Goal: Task Accomplishment & Management: Complete application form

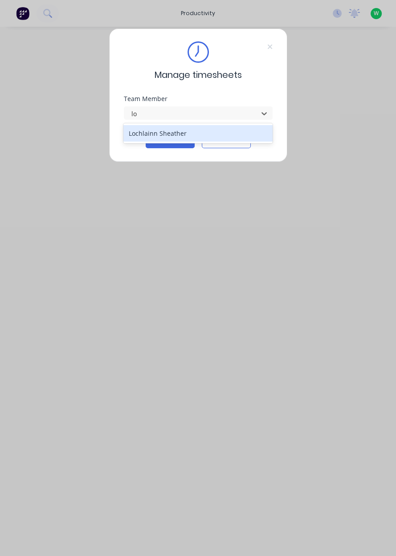
click at [182, 130] on div "Lochlainn Sheather" at bounding box center [197, 133] width 149 height 16
type input "lo"
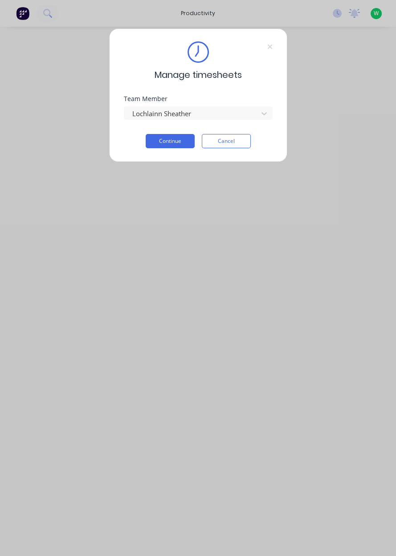
click at [173, 142] on button "Continue" at bounding box center [170, 141] width 49 height 14
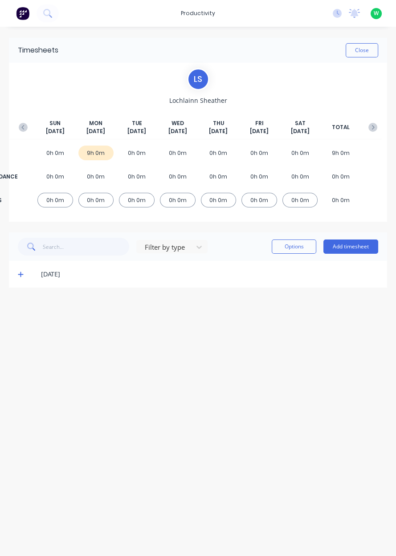
click at [25, 277] on span at bounding box center [22, 274] width 9 height 9
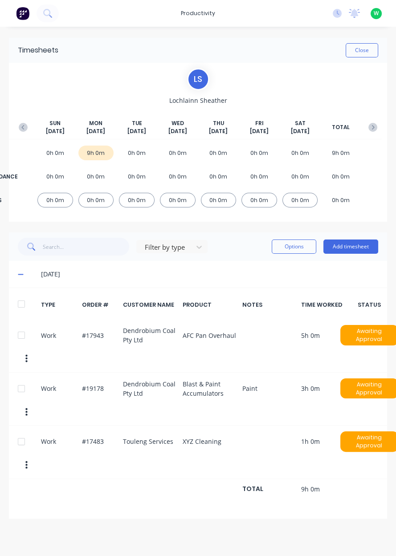
click at [20, 131] on icon "button" at bounding box center [23, 127] width 9 height 9
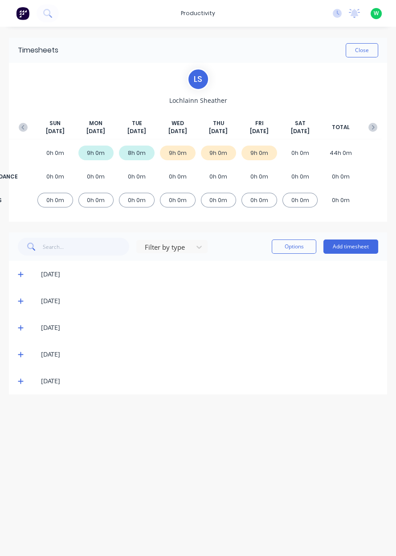
click at [12, 385] on div "[DATE]" at bounding box center [198, 381] width 378 height 27
click at [20, 382] on icon at bounding box center [21, 381] width 6 height 6
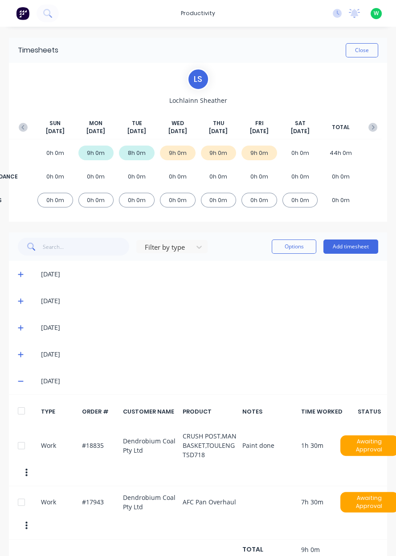
click at [18, 380] on icon at bounding box center [21, 381] width 6 height 6
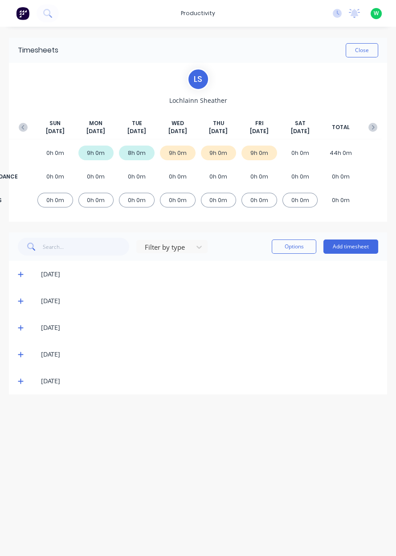
click at [26, 364] on div "[DATE]" at bounding box center [198, 354] width 378 height 27
click at [22, 356] on icon at bounding box center [21, 354] width 6 height 6
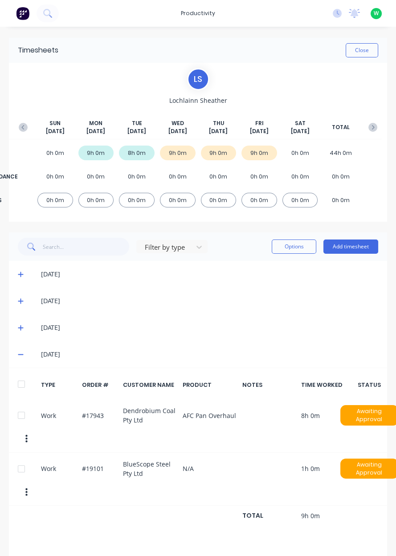
click at [18, 358] on span at bounding box center [22, 354] width 9 height 9
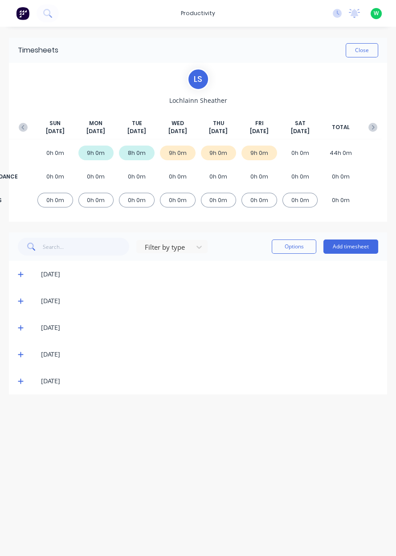
click at [21, 329] on icon at bounding box center [21, 327] width 6 height 6
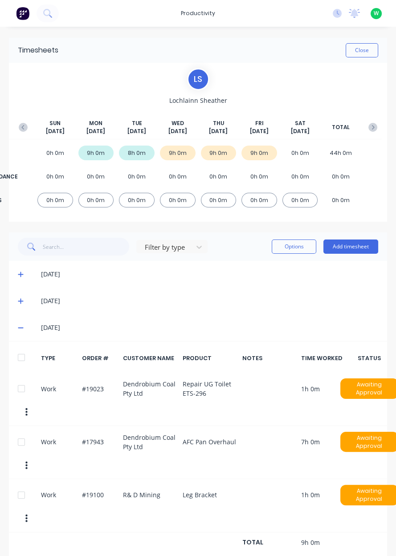
click at [343, 244] on button "Add timesheet" at bounding box center [350, 246] width 55 height 14
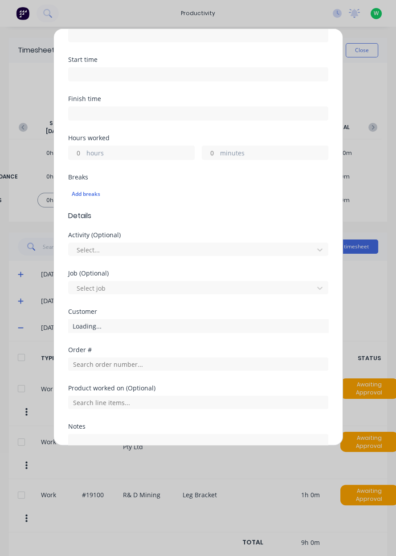
scroll to position [102, 0]
click at [138, 365] on input "text" at bounding box center [198, 364] width 260 height 13
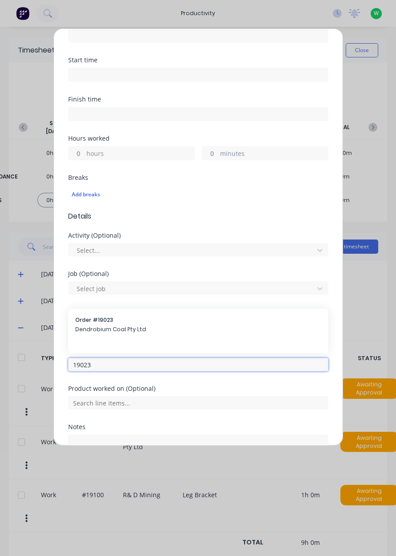
type input "19023"
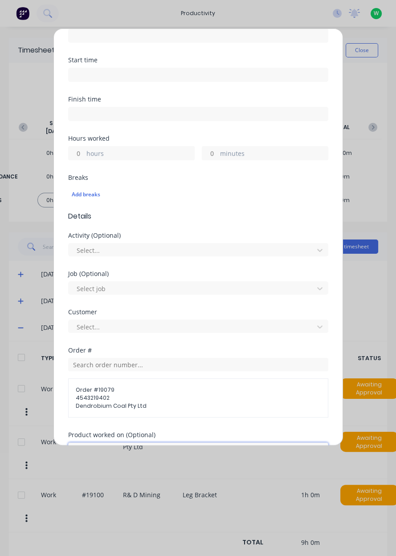
click at [158, 445] on input "text" at bounding box center [198, 448] width 260 height 13
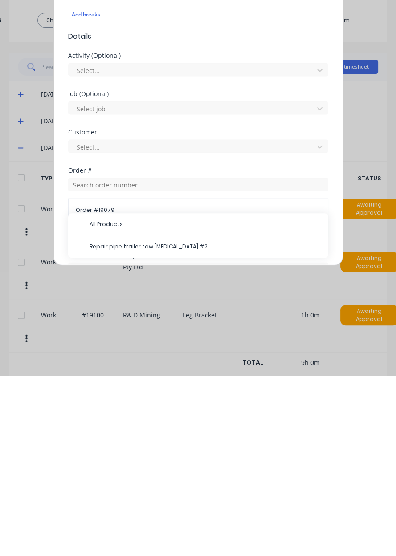
click at [191, 423] on span "Repair pipe trailer tow [MEDICAL_DATA] #2" at bounding box center [204, 427] width 231 height 8
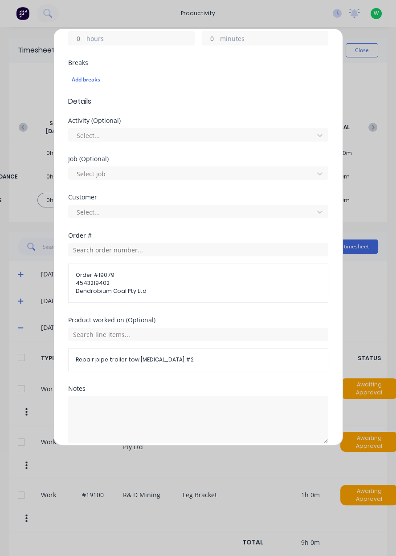
scroll to position [217, 0]
click at [179, 271] on span "Order # 19079" at bounding box center [198, 275] width 245 height 8
click at [134, 247] on input "text" at bounding box center [198, 249] width 260 height 13
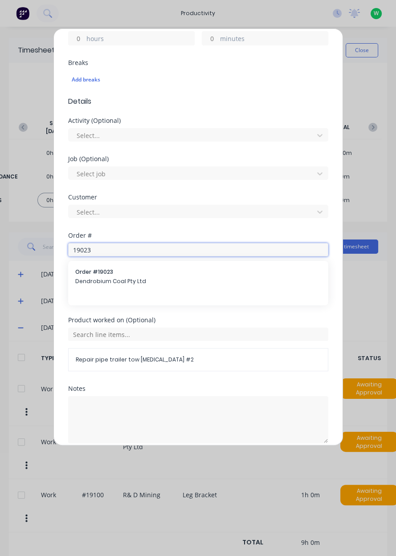
type input "19023"
click at [144, 279] on span "Dendrobium Coal Pty Ltd" at bounding box center [198, 281] width 246 height 8
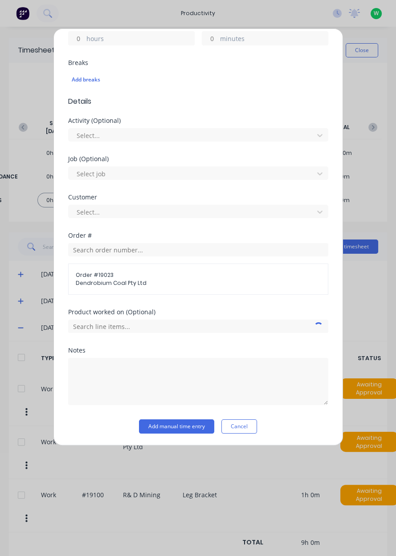
scroll to position [185, 0]
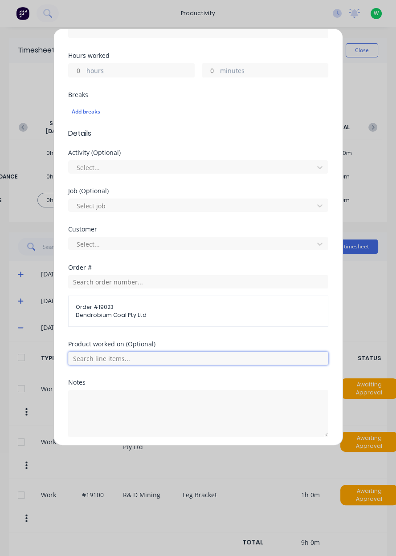
click at [129, 361] on input "text" at bounding box center [198, 358] width 260 height 13
click at [142, 399] on span "Repair UG Toilet ETS-296" at bounding box center [204, 403] width 231 height 8
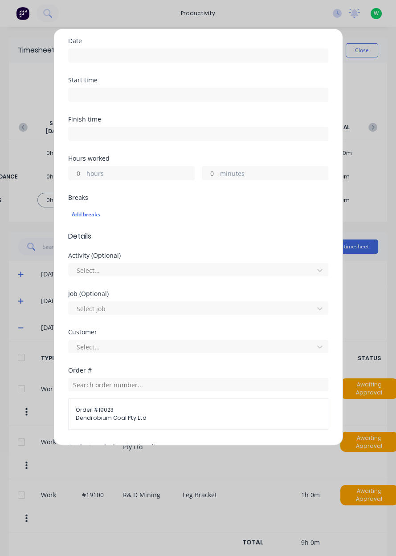
scroll to position [81, 0]
click at [89, 175] on label "hours" at bounding box center [140, 175] width 108 height 11
click at [84, 175] on input "hours" at bounding box center [77, 174] width 16 height 13
type input "3"
click at [138, 57] on input at bounding box center [198, 56] width 259 height 13
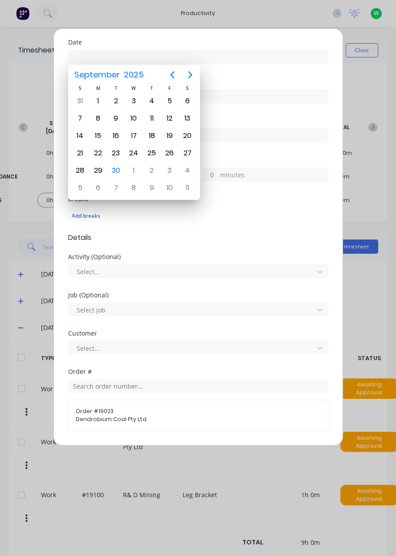
click at [114, 170] on div "30" at bounding box center [115, 170] width 13 height 13
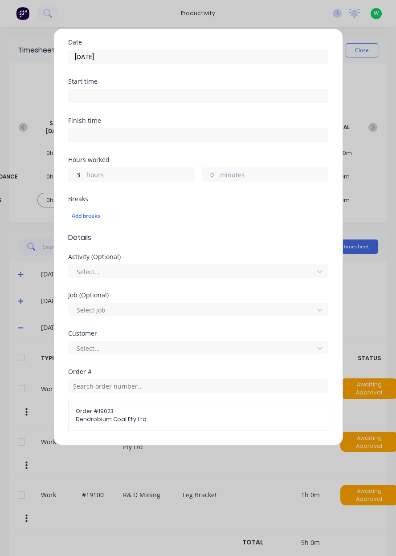
type input "[DATE]"
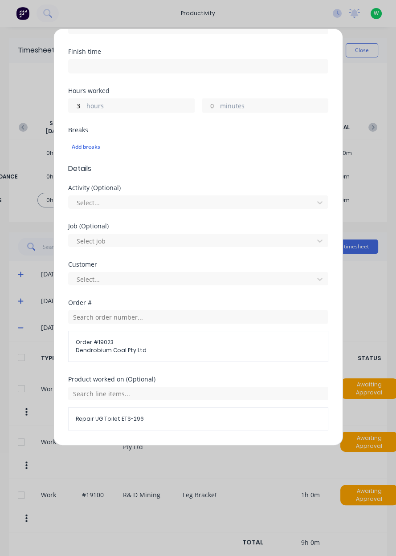
scroll to position [246, 0]
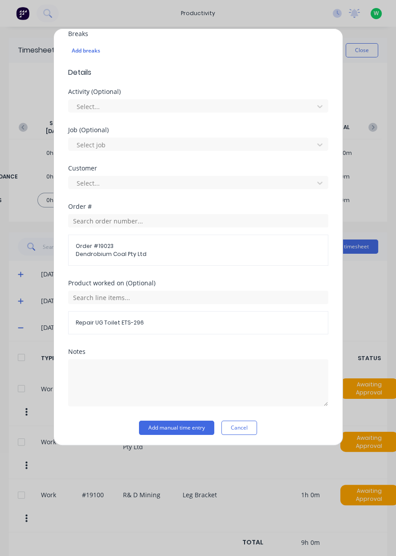
click at [182, 423] on button "Add manual time entry" at bounding box center [176, 428] width 75 height 14
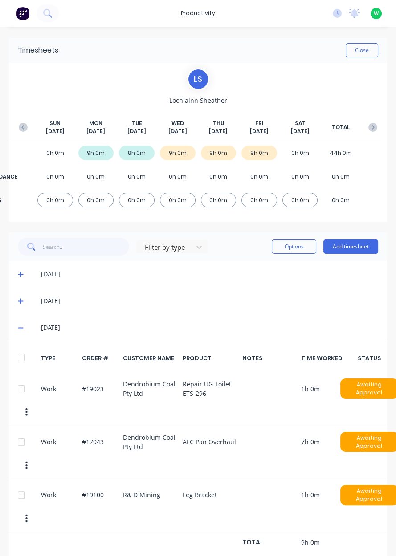
click at [366, 247] on button "Add timesheet" at bounding box center [350, 246] width 55 height 14
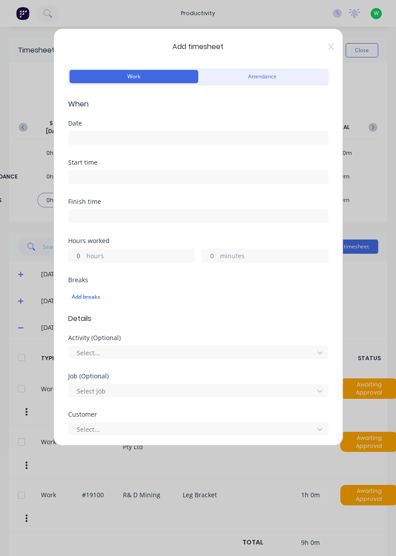
click at [328, 55] on div "Add timesheet Work Attendance When Date Start time Finish time Hours worked hou…" at bounding box center [197, 236] width 289 height 417
click at [328, 47] on icon at bounding box center [330, 46] width 5 height 7
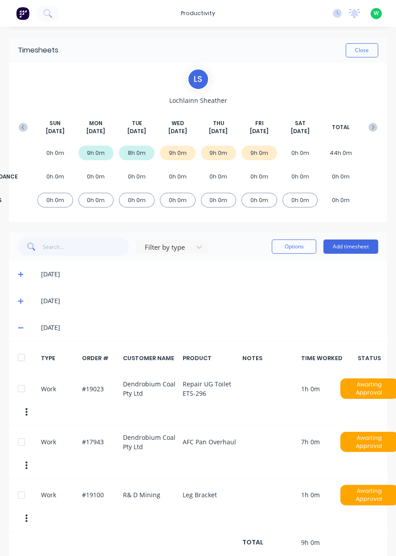
click at [24, 299] on span at bounding box center [22, 300] width 9 height 9
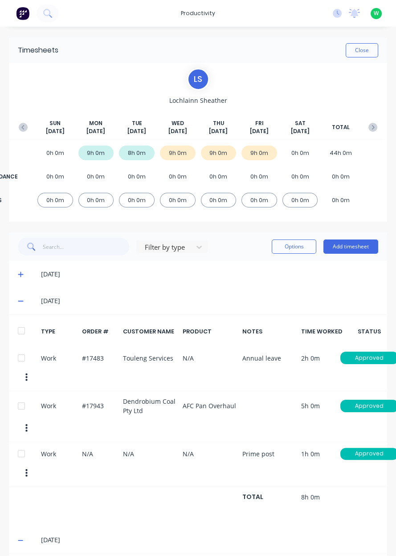
click at [21, 301] on icon at bounding box center [20, 301] width 5 height 1
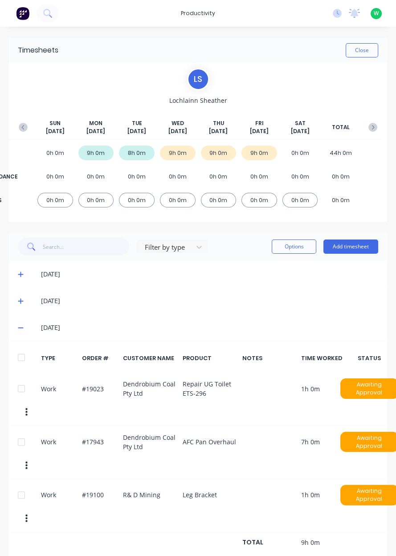
click at [377, 125] on button "button" at bounding box center [373, 127] width 18 height 16
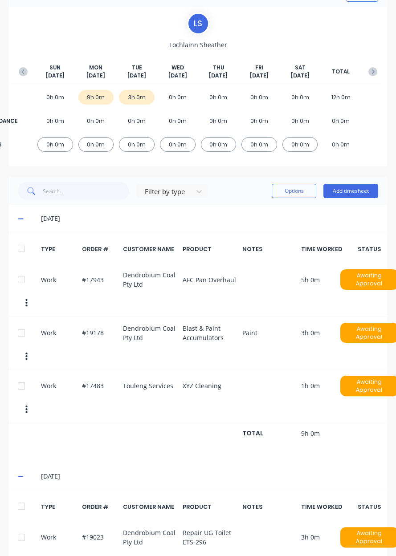
scroll to position [65, 0]
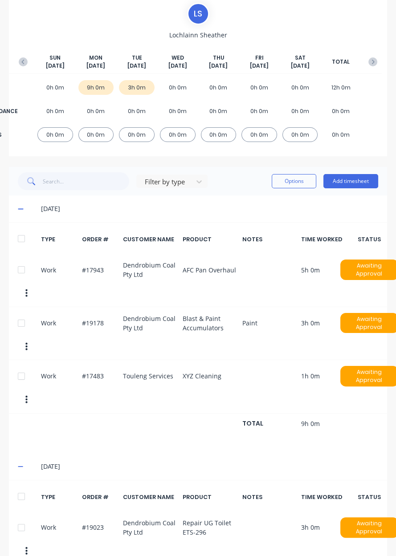
click at [363, 178] on button "Add timesheet" at bounding box center [350, 181] width 55 height 14
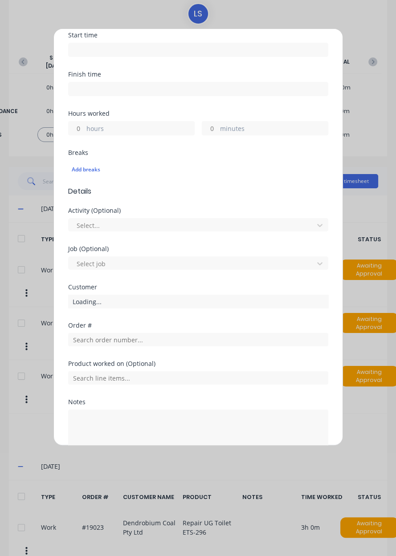
scroll to position [128, 0]
click at [120, 340] on input "text" at bounding box center [198, 338] width 260 height 13
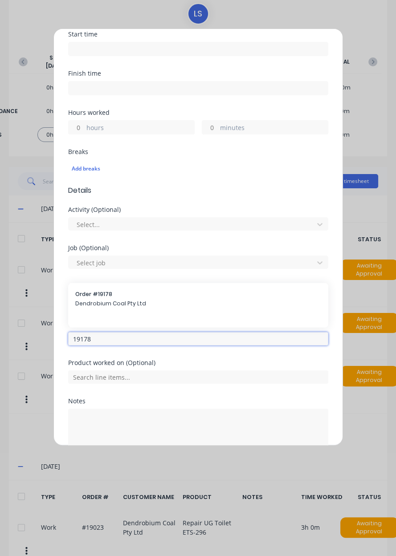
type input "19178"
click at [184, 290] on span "Order # 19178" at bounding box center [198, 294] width 246 height 8
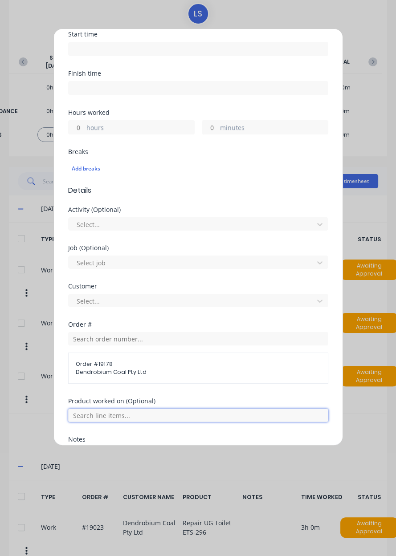
click at [125, 415] on input "text" at bounding box center [198, 415] width 260 height 13
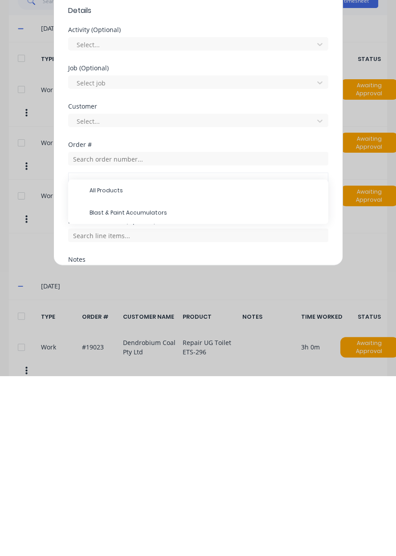
click at [166, 389] on span "Blast & Paint Accumulators" at bounding box center [204, 393] width 231 height 8
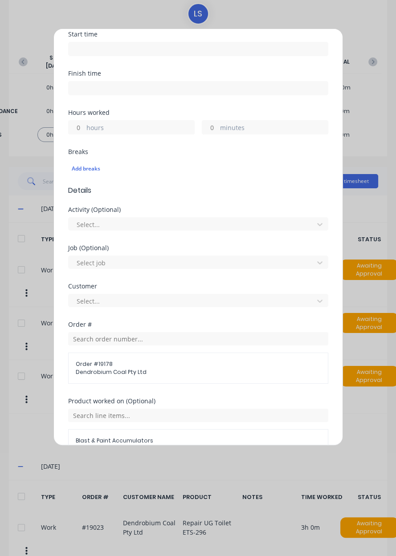
click at [76, 130] on input "hours" at bounding box center [77, 127] width 16 height 13
type input "1"
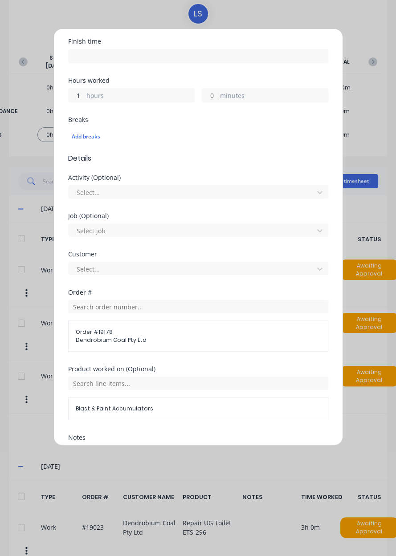
scroll to position [246, 0]
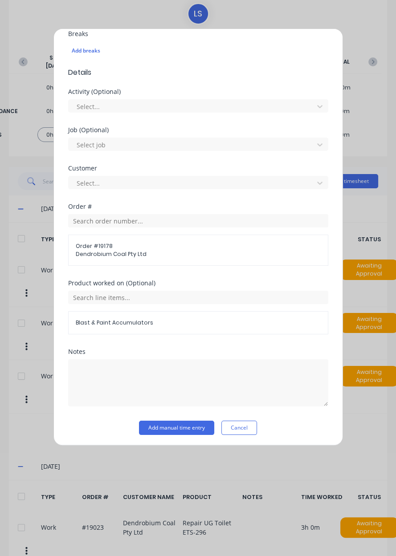
click at [142, 349] on div "Notes" at bounding box center [198, 352] width 260 height 6
click at [122, 373] on textarea at bounding box center [198, 382] width 260 height 47
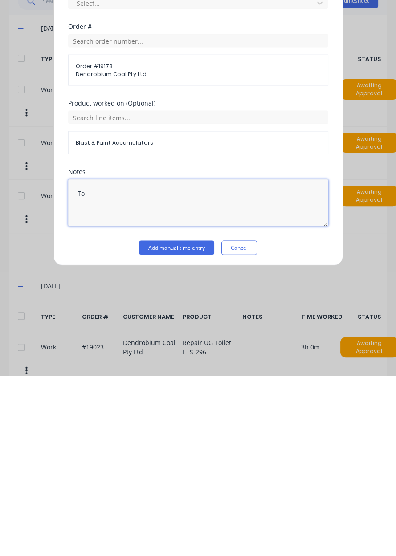
type textarea "T"
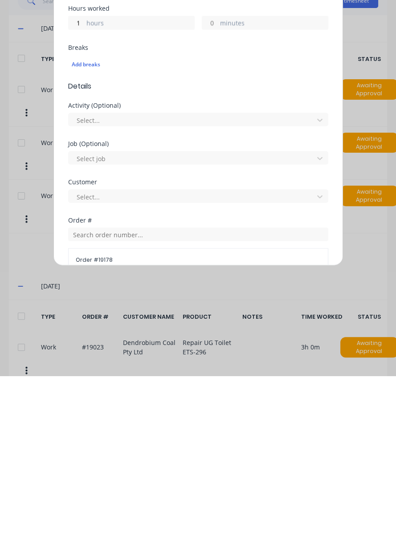
scroll to position [0, 0]
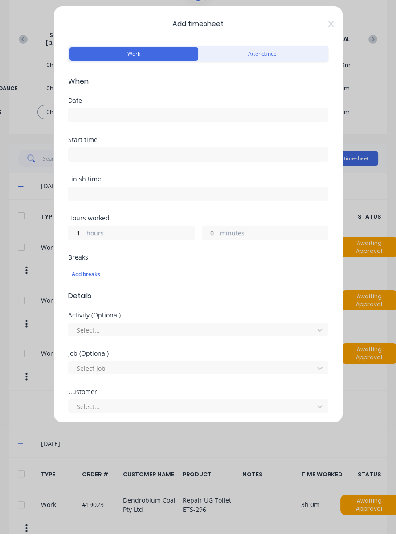
click at [131, 139] on input at bounding box center [198, 137] width 259 height 13
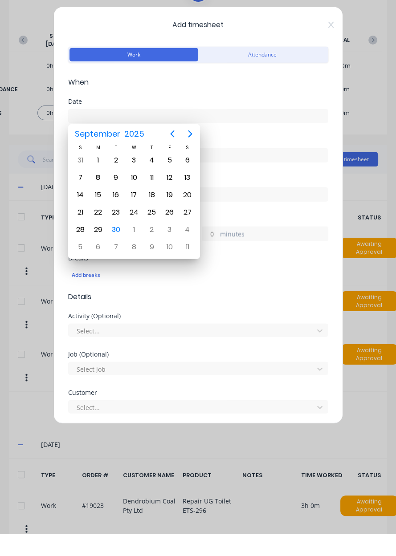
scroll to position [246, 0]
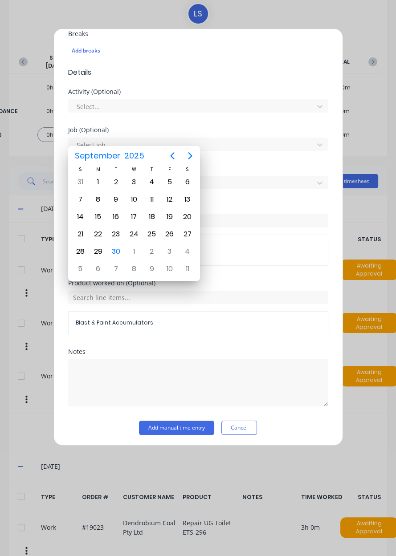
click at [123, 246] on div "30" at bounding box center [116, 251] width 18 height 17
type input "[DATE]"
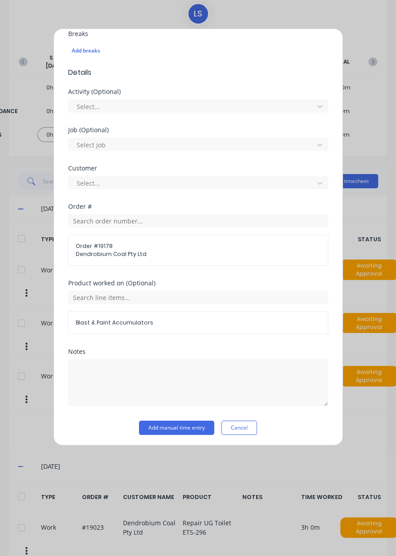
click at [205, 425] on button "Add manual time entry" at bounding box center [176, 428] width 75 height 14
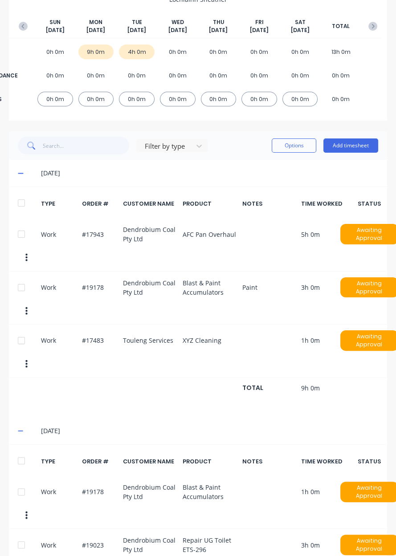
scroll to position [116, 0]
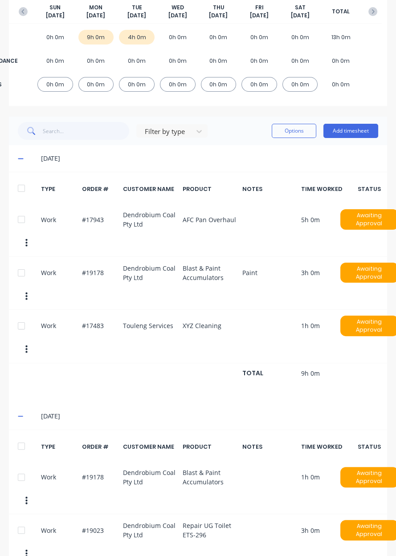
click at [364, 129] on button "Add timesheet" at bounding box center [350, 131] width 55 height 14
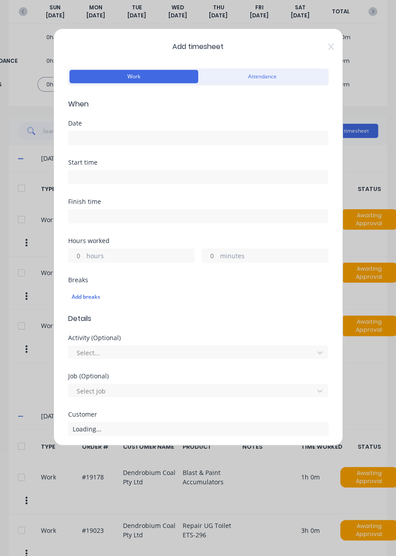
click at [115, 136] on input at bounding box center [198, 137] width 259 height 13
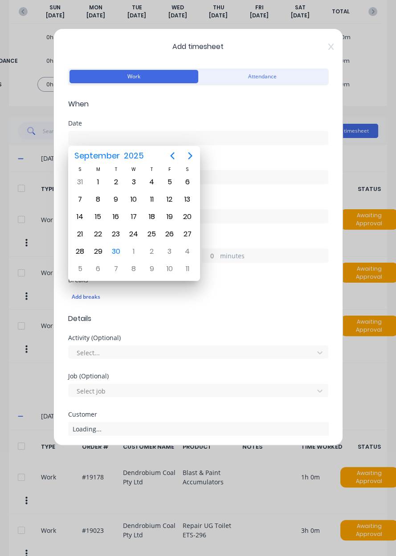
click at [115, 251] on div "30" at bounding box center [115, 251] width 13 height 13
type input "[DATE]"
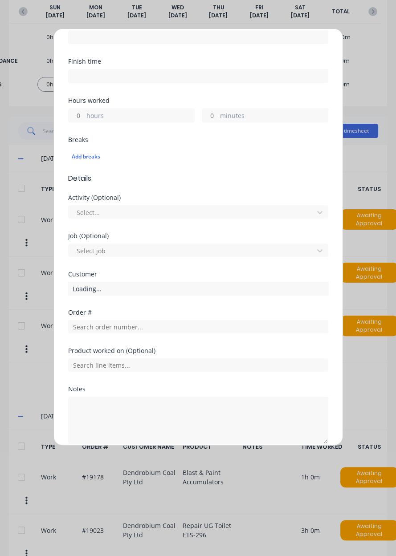
scroll to position [147, 0]
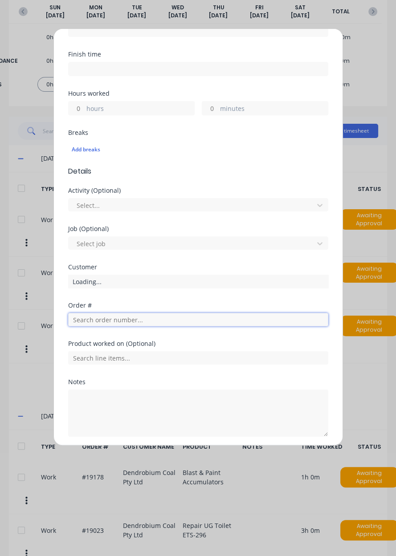
click at [125, 321] on input "text" at bounding box center [198, 319] width 260 height 13
type input "17943"
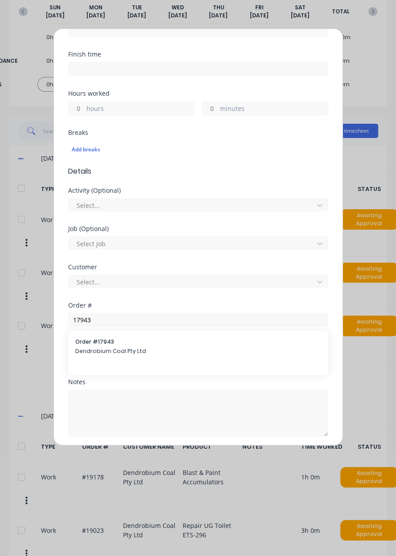
click at [170, 347] on span "Dendrobium Coal Pty Ltd" at bounding box center [198, 351] width 246 height 8
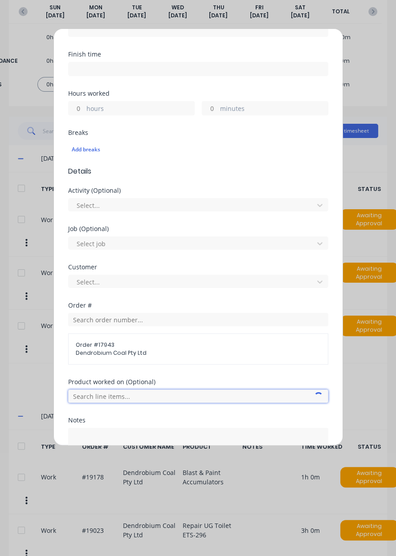
click at [158, 395] on input "text" at bounding box center [198, 395] width 260 height 13
click at [169, 394] on input "text" at bounding box center [198, 395] width 260 height 13
click at [184, 392] on input "text" at bounding box center [198, 395] width 260 height 13
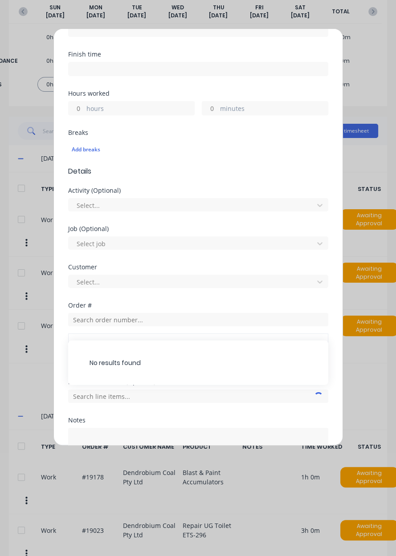
click at [182, 383] on div "No results found" at bounding box center [198, 362] width 260 height 45
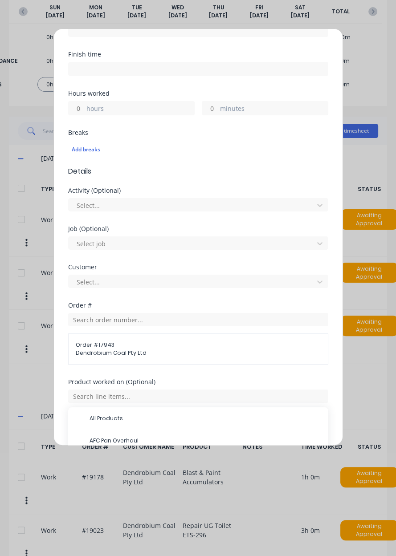
click at [138, 437] on span "AFC Pan Overhaul" at bounding box center [204, 441] width 231 height 8
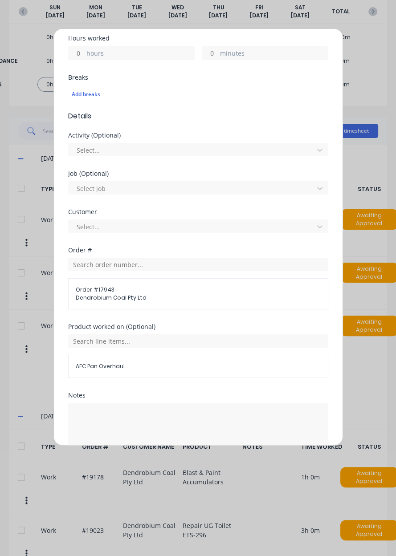
scroll to position [215, 0]
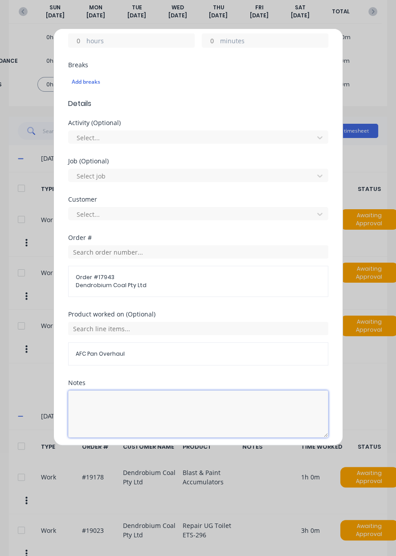
click at [164, 399] on textarea at bounding box center [198, 413] width 260 height 47
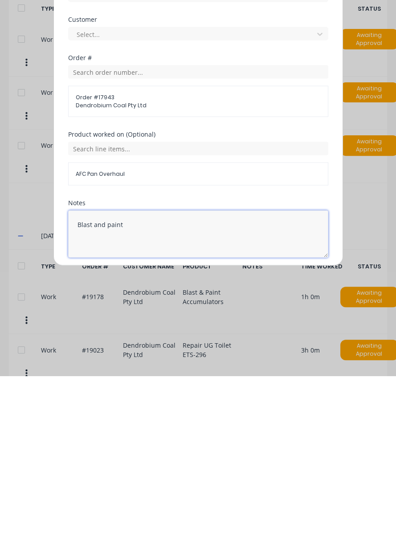
click at [89, 401] on textarea "Blast and paint" at bounding box center [198, 413] width 260 height 47
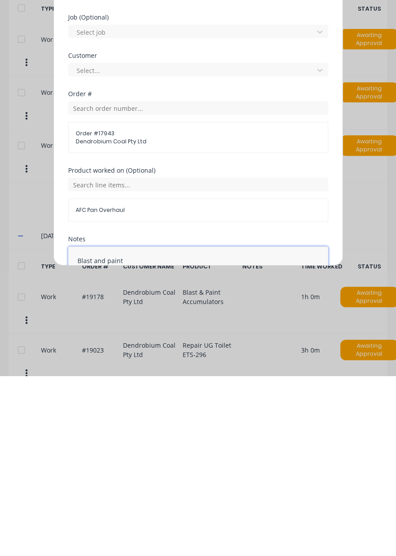
scroll to position [178, 0]
click at [98, 440] on textarea "Blast and paint" at bounding box center [198, 450] width 260 height 47
click at [97, 434] on textarea "Blast and paint" at bounding box center [198, 450] width 260 height 47
click at [90, 436] on textarea "Blast and paint" at bounding box center [198, 450] width 260 height 47
click at [133, 436] on textarea "Blast and paint" at bounding box center [198, 450] width 260 height 47
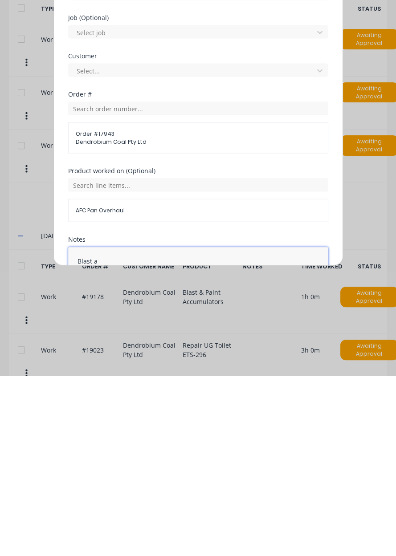
type textarea "Blast"
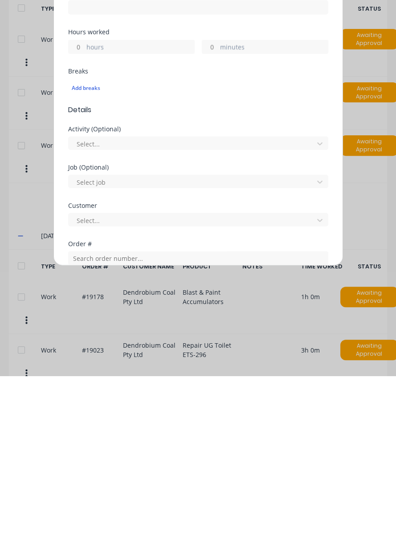
scroll to position [0, 0]
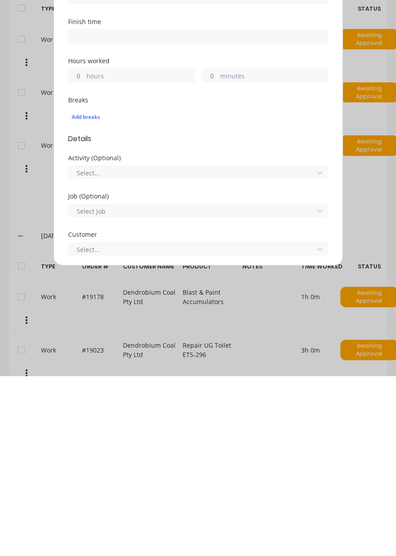
click at [79, 253] on input "hours" at bounding box center [77, 255] width 16 height 13
type input "5"
click at [206, 294] on div "Add breaks" at bounding box center [198, 297] width 253 height 12
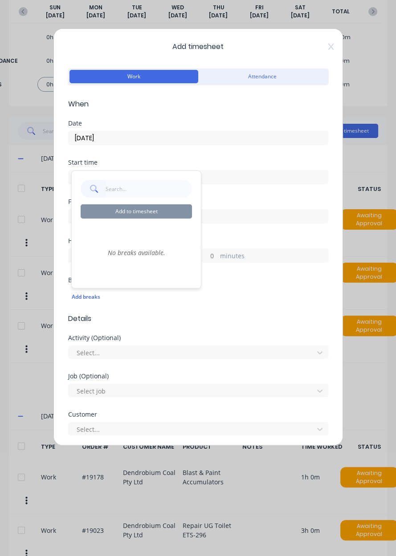
click at [240, 154] on div "Date [DATE]" at bounding box center [198, 139] width 260 height 39
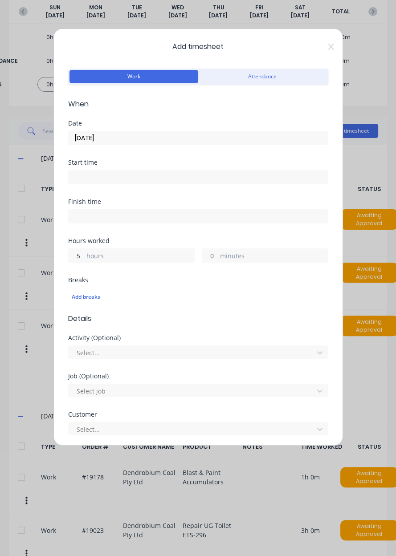
click at [76, 257] on input "5" at bounding box center [77, 255] width 16 height 13
click at [81, 252] on input "5" at bounding box center [77, 255] width 16 height 13
type input "4"
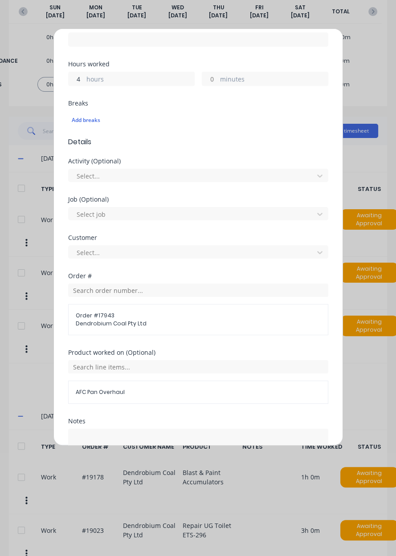
scroll to position [215, 0]
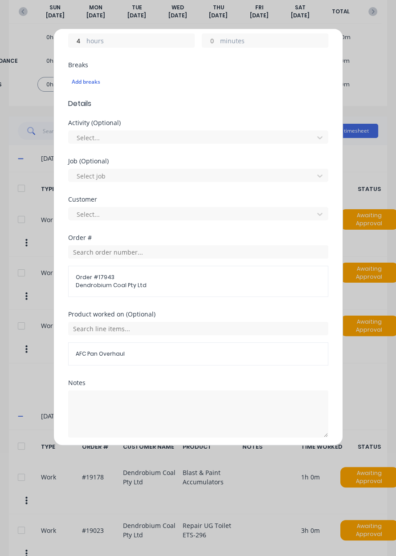
click at [196, 454] on button "Add manual time entry" at bounding box center [176, 459] width 75 height 14
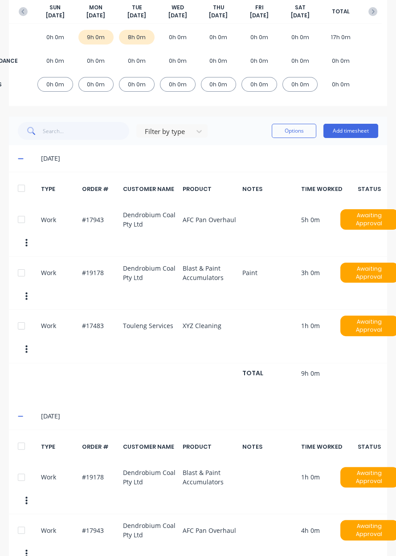
scroll to position [166, 0]
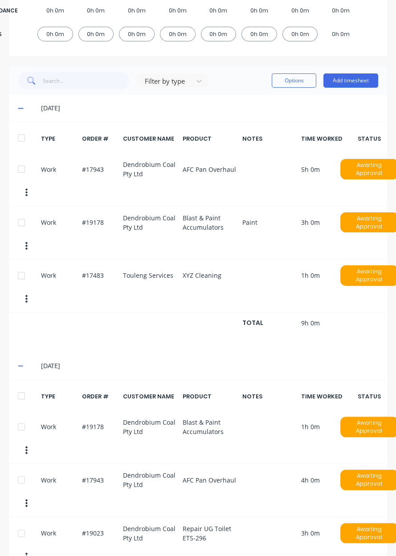
click at [352, 82] on button "Add timesheet" at bounding box center [350, 80] width 55 height 14
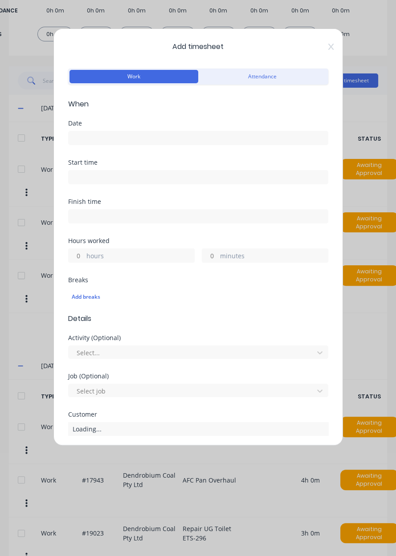
click at [93, 137] on input at bounding box center [198, 137] width 259 height 13
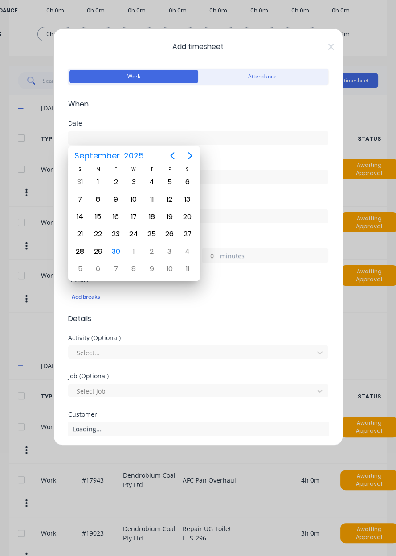
click at [117, 247] on div "30" at bounding box center [115, 251] width 13 height 13
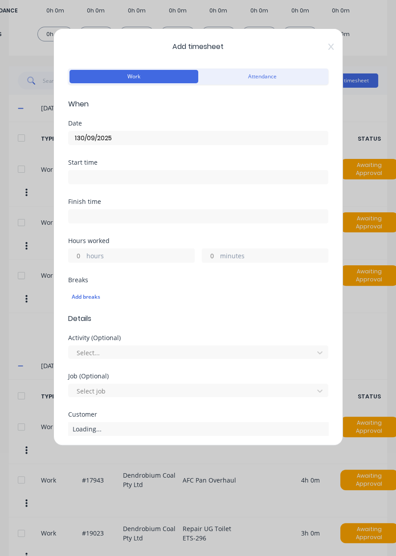
type input "[DATE]"
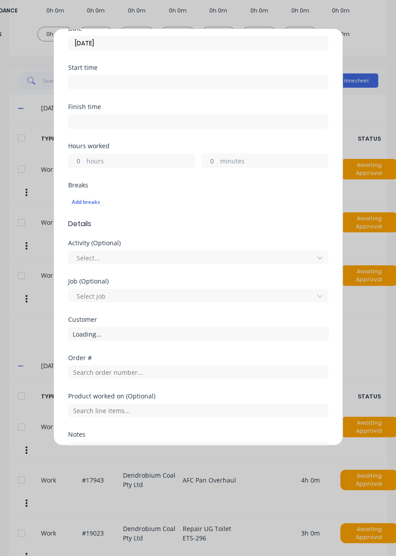
scroll to position [95, 0]
click at [76, 160] on input "hours" at bounding box center [77, 160] width 16 height 13
type input "1"
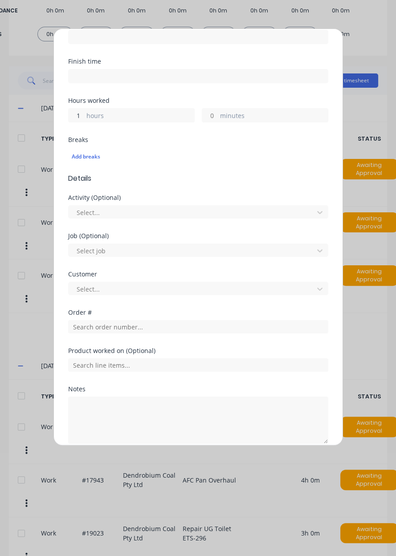
scroll to position [147, 0]
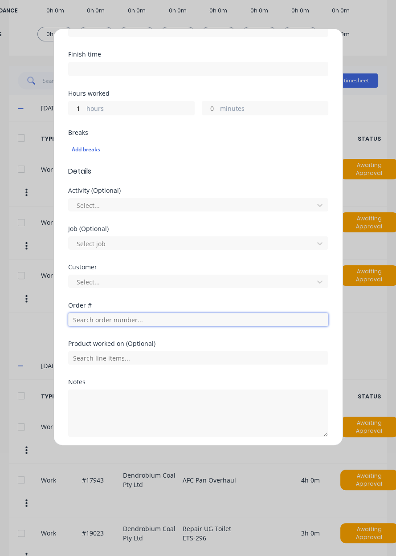
click at [143, 317] on input "text" at bounding box center [198, 319] width 260 height 13
type input "19205"
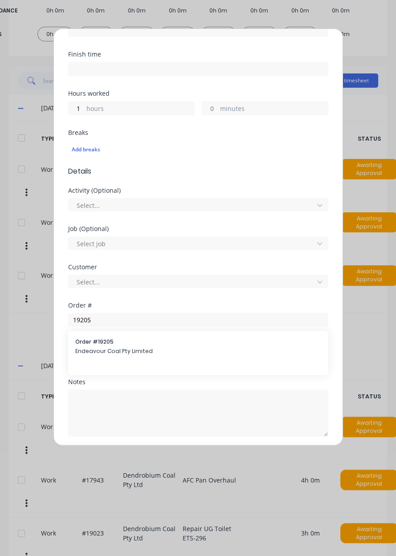
click at [132, 348] on span "Endeavour Coal Pty Limited" at bounding box center [198, 351] width 246 height 8
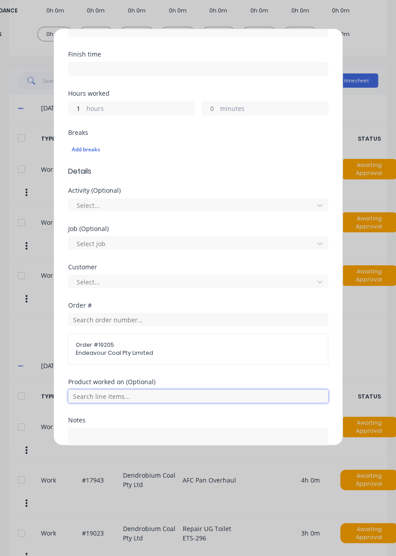
click at [135, 396] on input "text" at bounding box center [198, 395] width 260 height 13
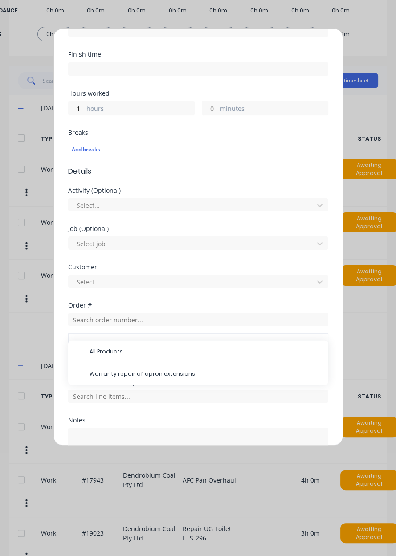
click at [156, 375] on span "Warranty repair of apron extensions" at bounding box center [204, 374] width 231 height 8
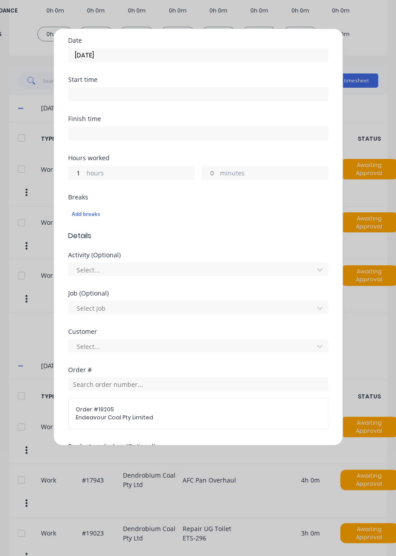
scroll to position [215, 0]
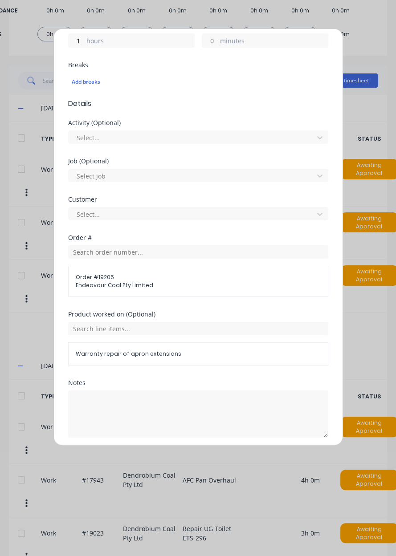
click at [183, 453] on button "Add manual time entry" at bounding box center [176, 459] width 75 height 14
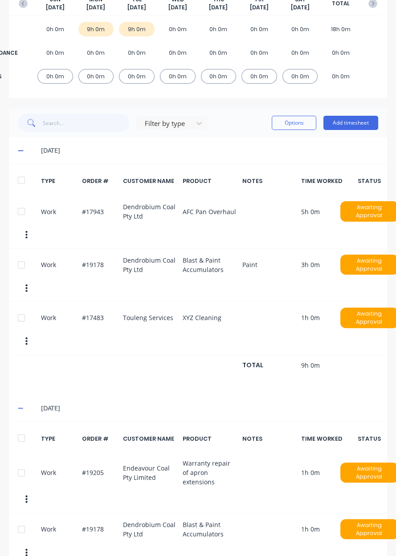
scroll to position [0, 0]
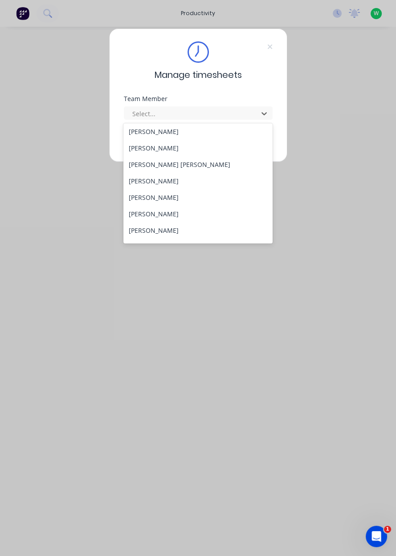
scroll to position [361, 0]
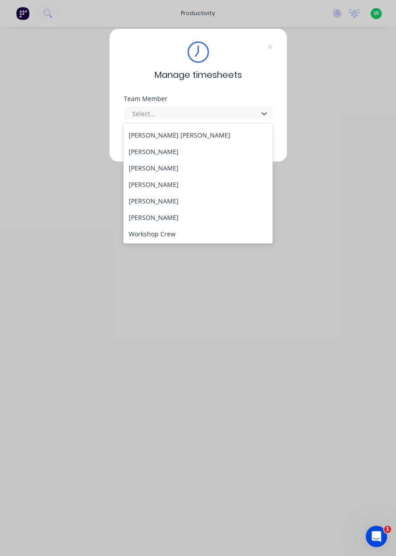
click at [191, 210] on div "[PERSON_NAME]" at bounding box center [197, 217] width 149 height 16
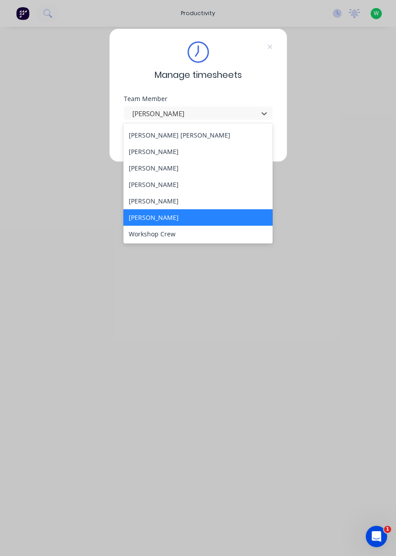
click at [186, 206] on div "[PERSON_NAME]" at bounding box center [197, 201] width 149 height 16
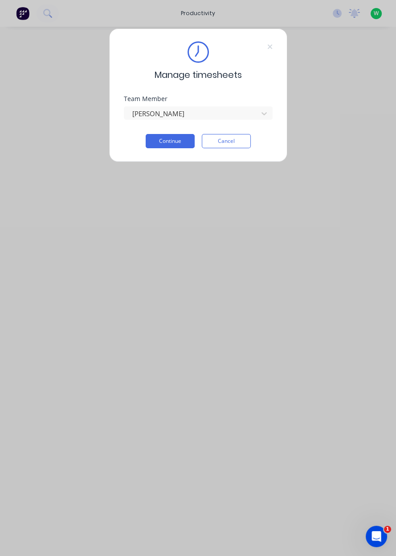
click at [176, 144] on button "Continue" at bounding box center [170, 141] width 49 height 14
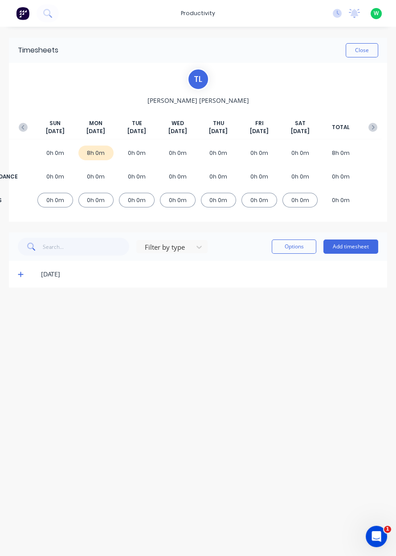
click at [342, 245] on button "Add timesheet" at bounding box center [350, 246] width 55 height 14
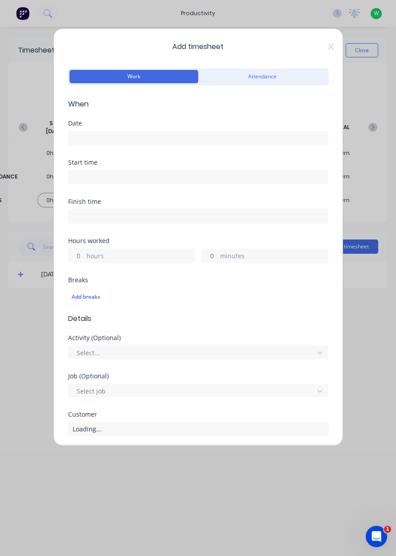
click at [245, 137] on input at bounding box center [198, 137] width 259 height 13
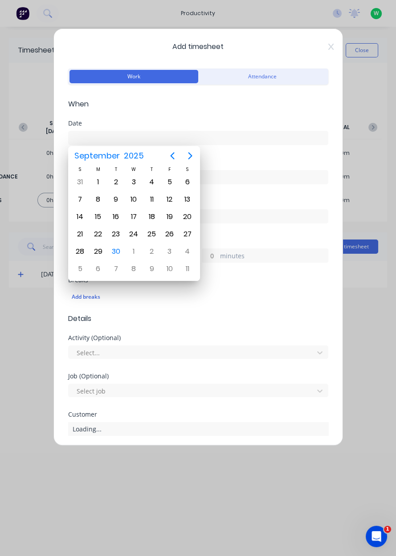
click at [120, 252] on div "30" at bounding box center [115, 251] width 13 height 13
type input "[DATE]"
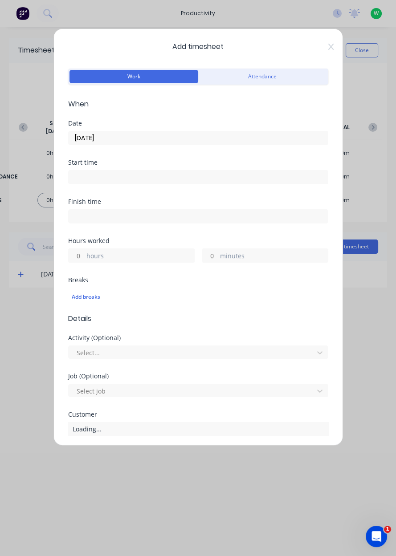
click at [134, 252] on label "hours" at bounding box center [140, 256] width 108 height 11
click at [84, 252] on input "hours" at bounding box center [77, 255] width 16 height 13
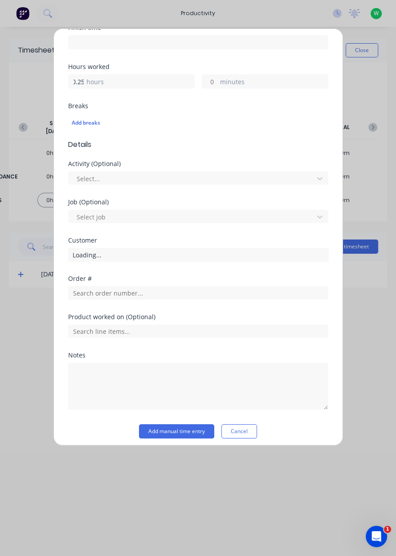
scroll to position [178, 0]
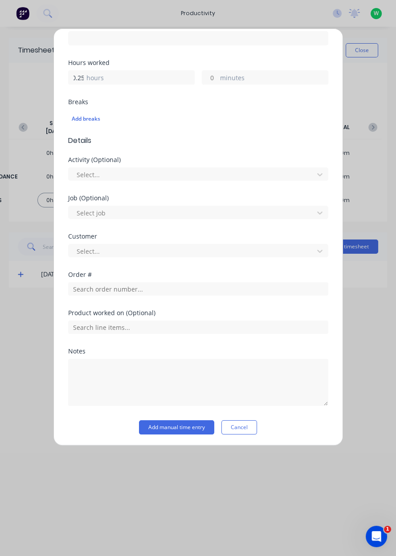
type input "0.25"
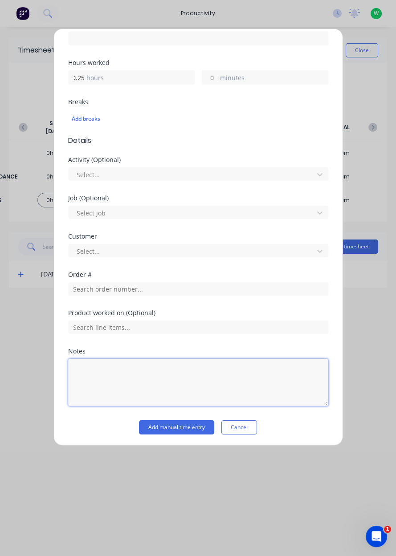
click at [75, 359] on textarea at bounding box center [198, 382] width 260 height 47
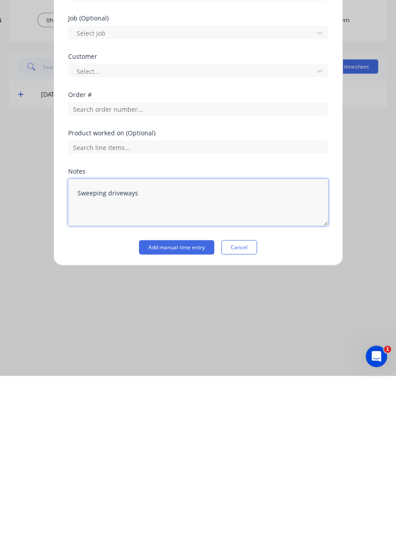
type textarea "Sweeping driveways"
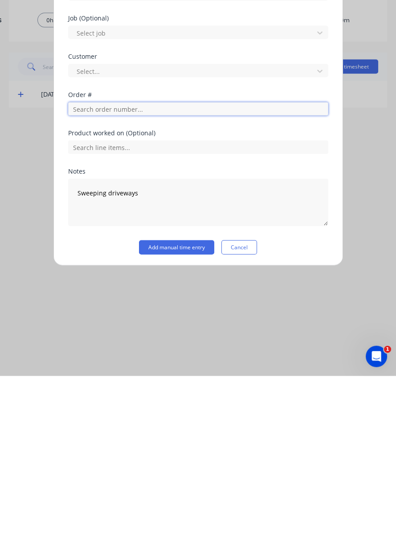
click at [77, 287] on input "text" at bounding box center [198, 288] width 260 height 13
type input "17483"
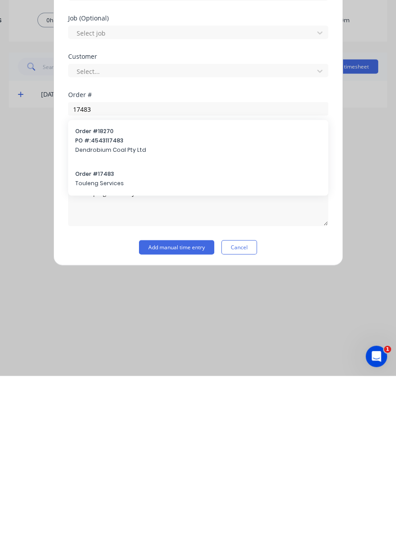
click at [84, 357] on div "Order # 17483 Touleng Services" at bounding box center [198, 359] width 246 height 19
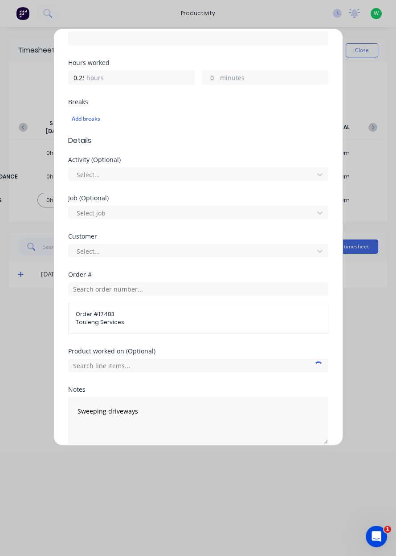
scroll to position [216, 0]
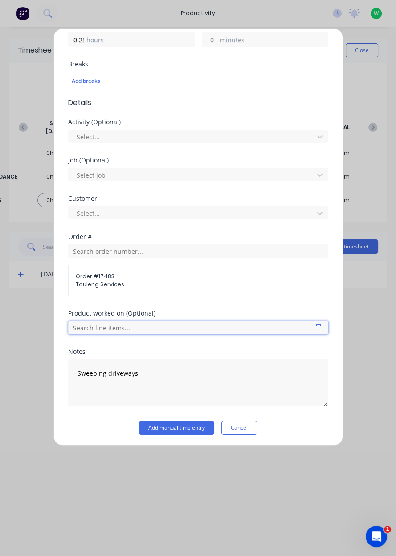
click at [82, 328] on input "text" at bounding box center [198, 327] width 260 height 13
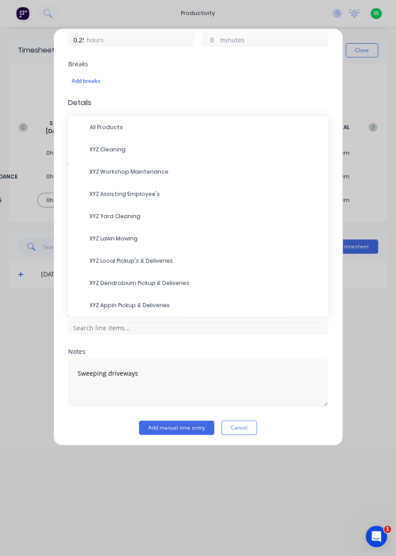
click at [97, 151] on span "XYZ Cleaning" at bounding box center [204, 150] width 231 height 8
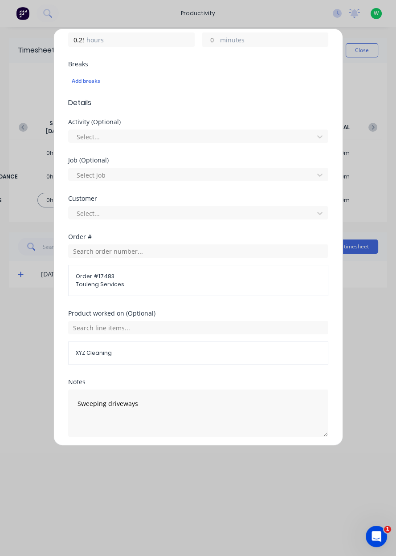
scroll to position [246, 0]
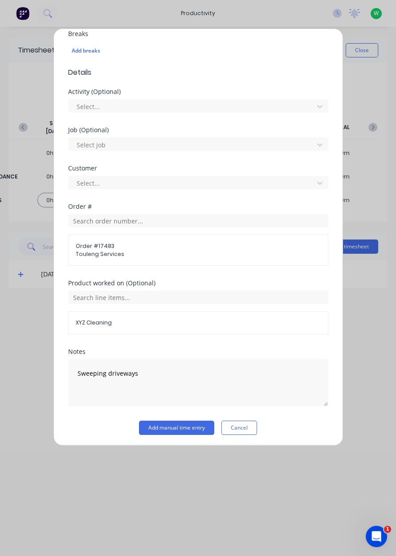
click at [158, 426] on button "Add manual time entry" at bounding box center [176, 428] width 75 height 14
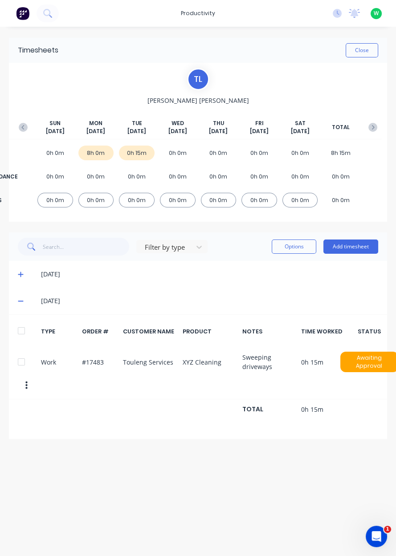
click at [288, 538] on div "Timesheets Close T L Toby Lindsay SUN Sep 28th MON Sep 29th TUE Sep 30th WED Oc…" at bounding box center [198, 282] width 396 height 511
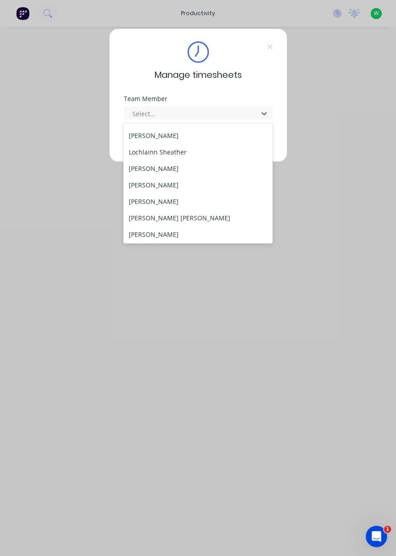
scroll to position [361, 0]
click at [195, 203] on div "[PERSON_NAME]" at bounding box center [197, 201] width 149 height 16
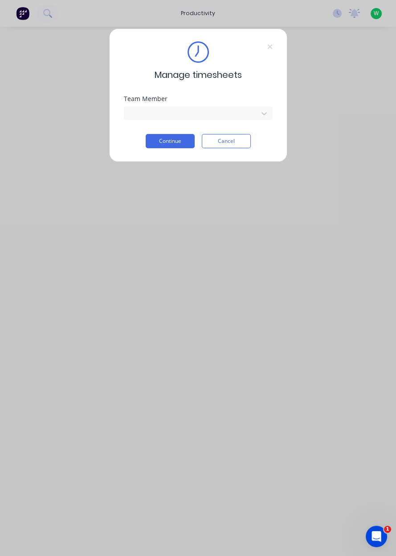
click at [180, 147] on button "Continue" at bounding box center [170, 141] width 49 height 14
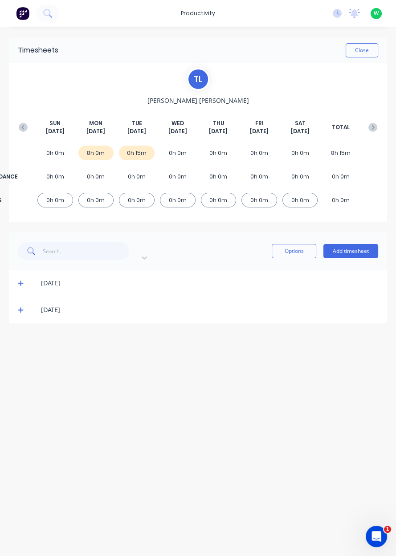
click at [344, 232] on div "Filter by type Options Add timesheet" at bounding box center [198, 250] width 378 height 37
click at [347, 244] on button "Add timesheet" at bounding box center [350, 251] width 55 height 14
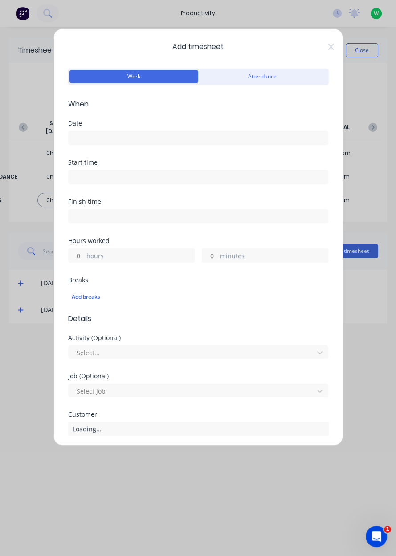
click at [245, 135] on input at bounding box center [198, 137] width 259 height 13
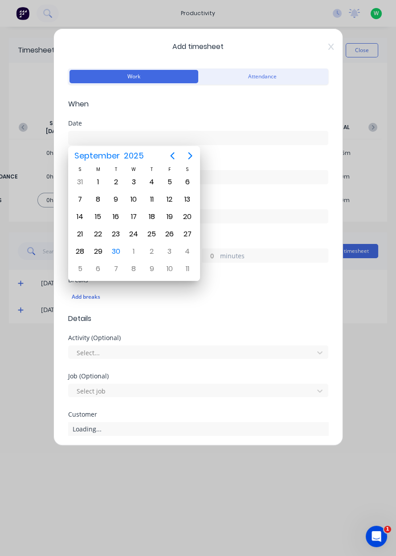
click at [122, 247] on div "30" at bounding box center [115, 251] width 13 height 13
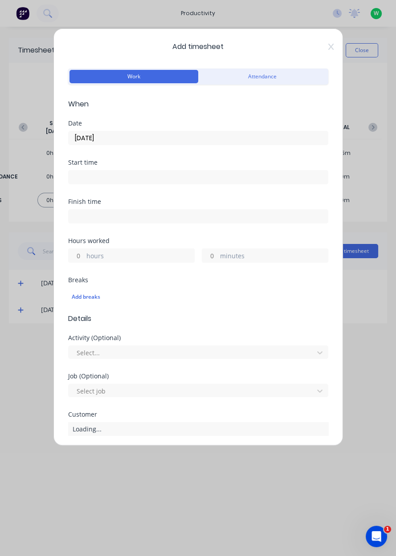
type input "[DATE]"
click at [145, 255] on label "hours" at bounding box center [140, 256] width 108 height 11
click at [84, 255] on input "hours" at bounding box center [77, 255] width 16 height 13
type input "0"
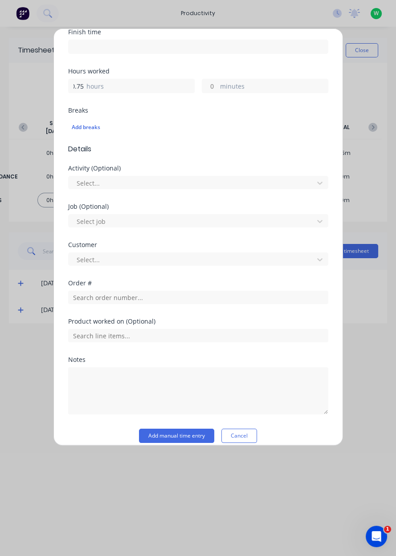
scroll to position [178, 0]
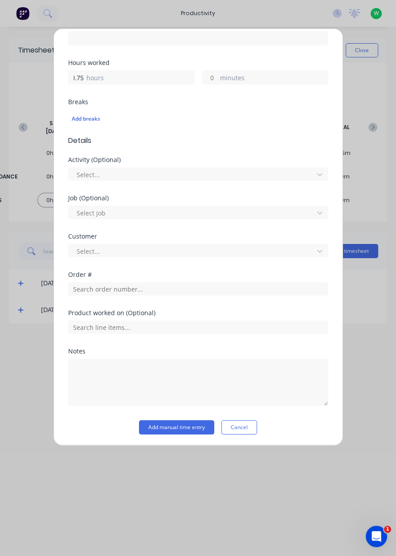
type input "0.75"
click at [276, 285] on input "text" at bounding box center [198, 288] width 260 height 13
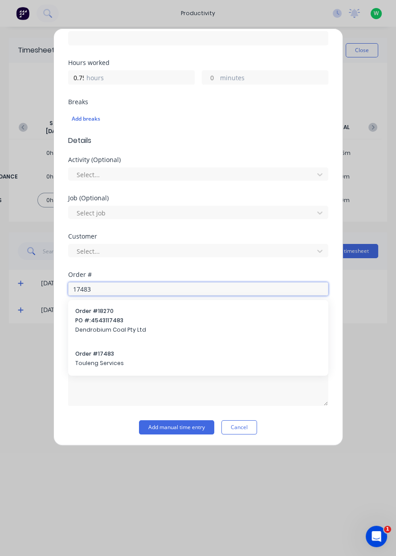
type input "17483"
click at [84, 357] on div "Order # 17483 Touleng Services" at bounding box center [198, 359] width 246 height 19
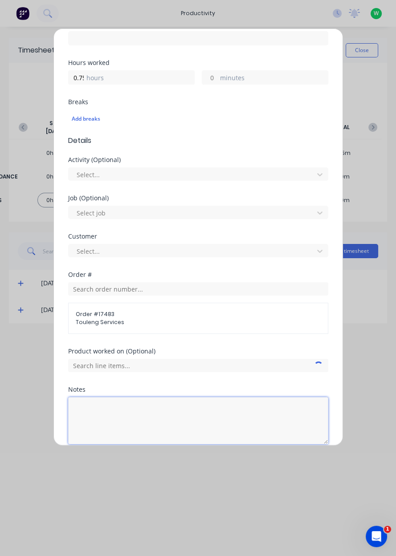
click at [80, 412] on textarea at bounding box center [198, 420] width 260 height 47
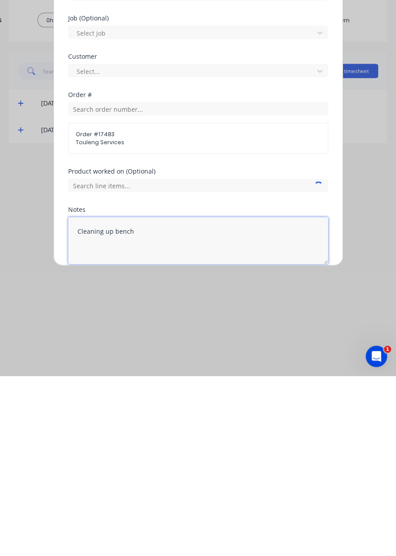
type textarea "Cleaning up bench"
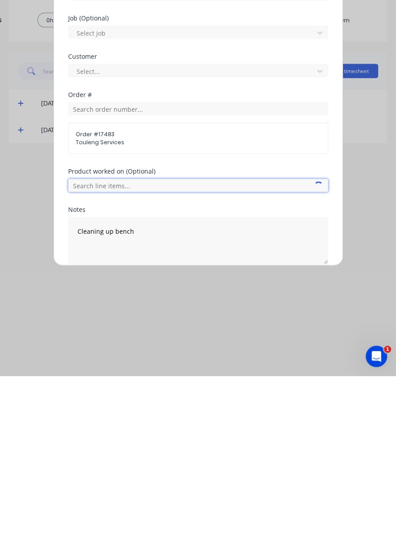
click at [103, 365] on input "text" at bounding box center [198, 365] width 260 height 13
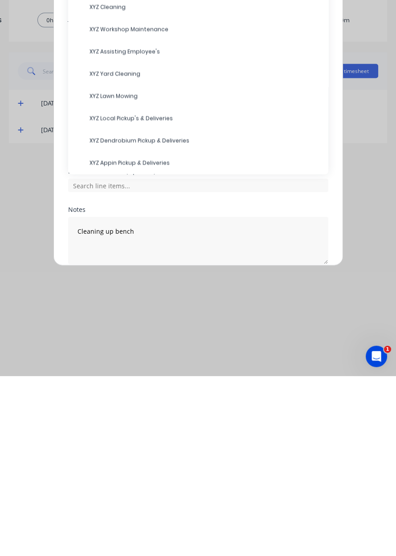
click at [91, 186] on span "XYZ Cleaning" at bounding box center [204, 187] width 231 height 8
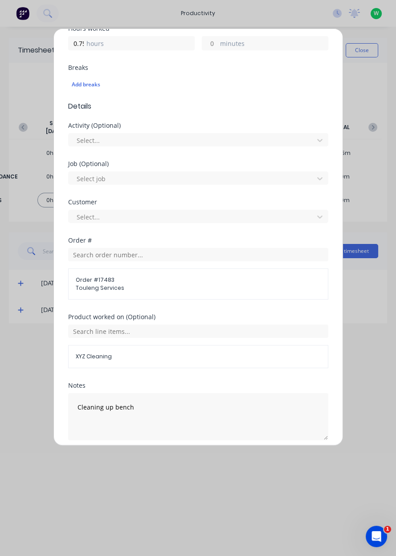
scroll to position [246, 0]
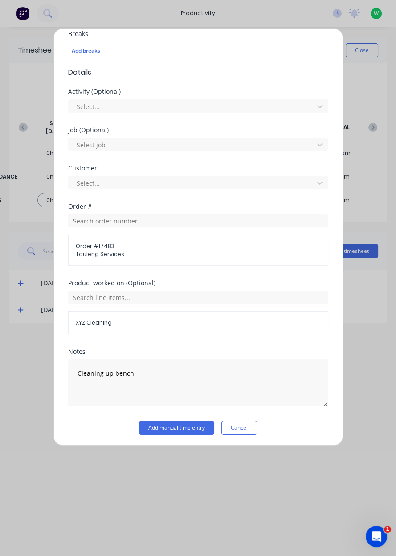
click at [159, 427] on button "Add manual time entry" at bounding box center [176, 428] width 75 height 14
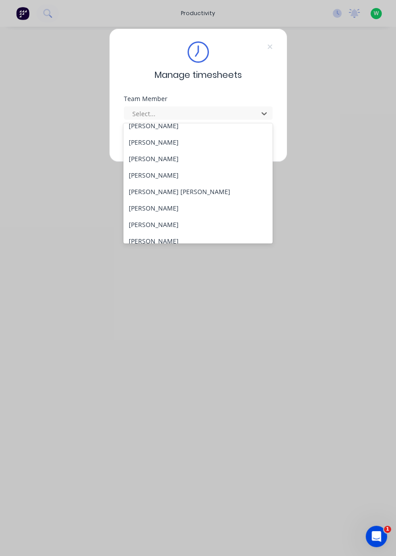
scroll to position [361, 0]
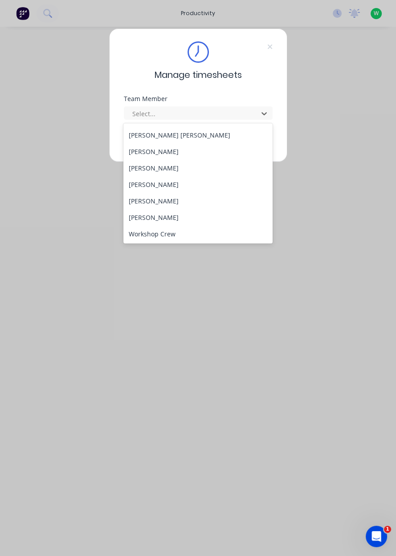
click at [194, 205] on div "[PERSON_NAME]" at bounding box center [197, 201] width 149 height 16
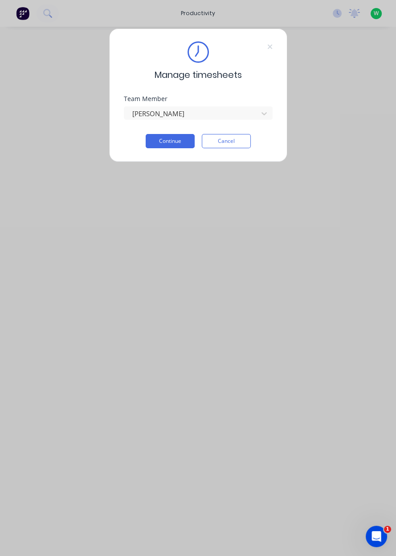
click at [174, 140] on button "Continue" at bounding box center [170, 141] width 49 height 14
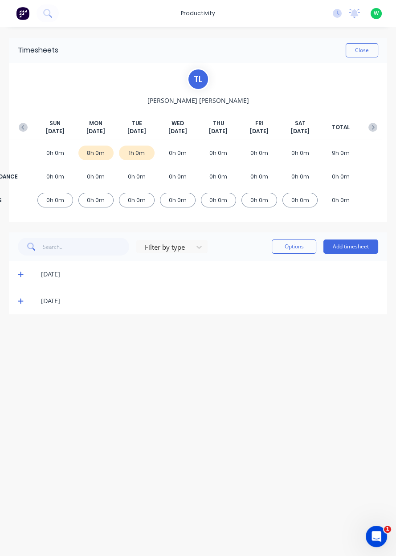
click at [353, 244] on button "Add timesheet" at bounding box center [350, 246] width 55 height 14
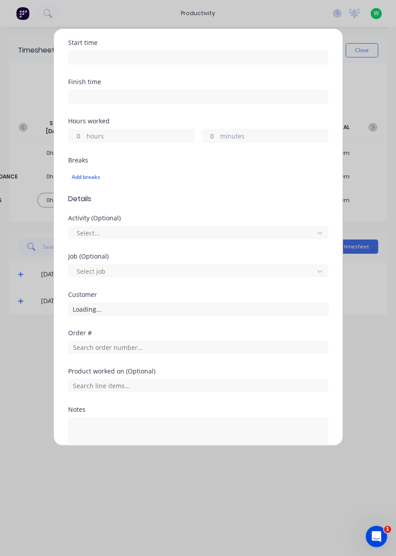
scroll to position [119, 0]
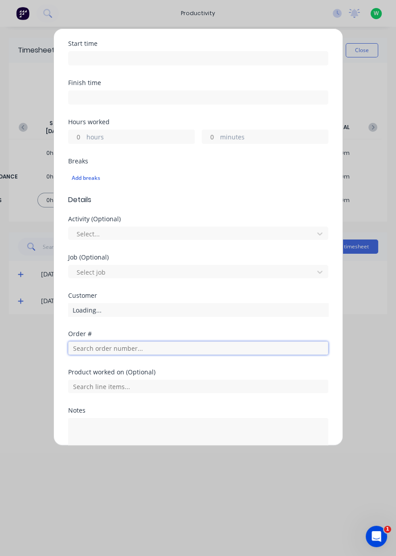
click at [159, 344] on input "text" at bounding box center [198, 347] width 260 height 13
type input "19119"
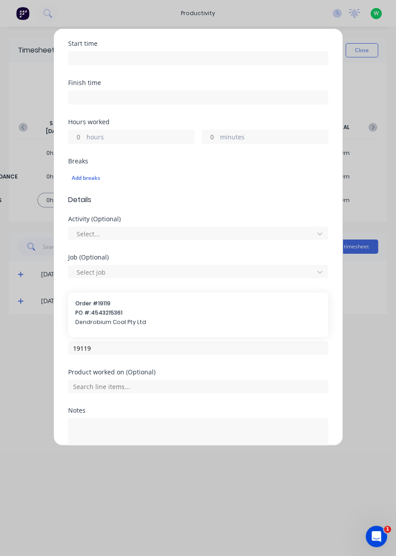
click at [94, 322] on span "Dendrobium Coal Pty Ltd" at bounding box center [198, 322] width 246 height 8
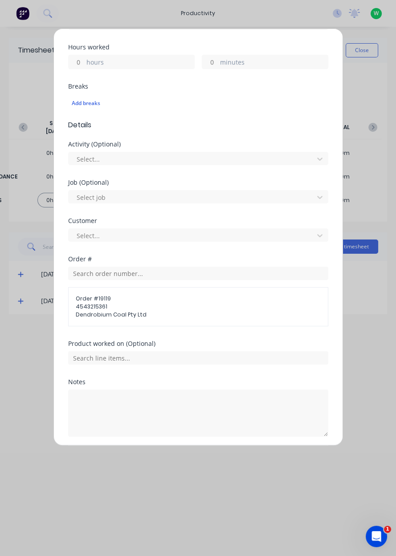
scroll to position [224, 0]
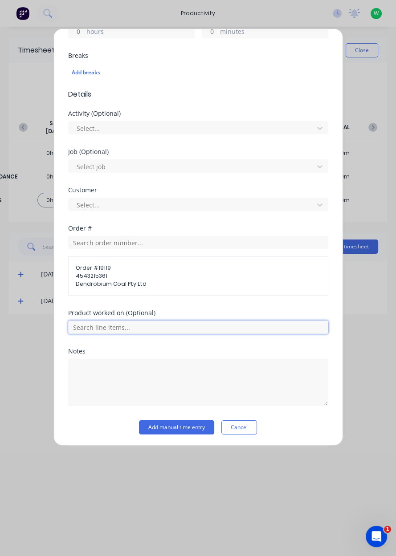
click at [87, 325] on input "text" at bounding box center [198, 326] width 260 height 13
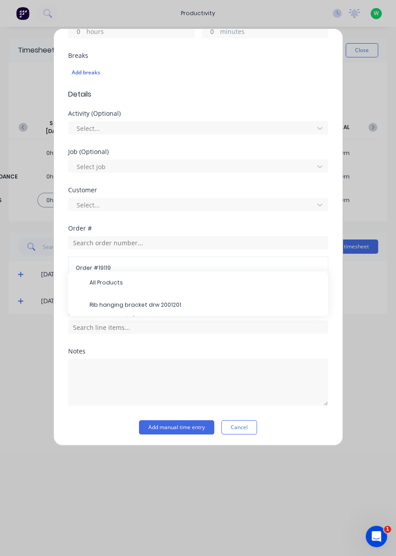
click at [91, 303] on span "Rib hanging bracket drw 2001201" at bounding box center [204, 305] width 231 height 8
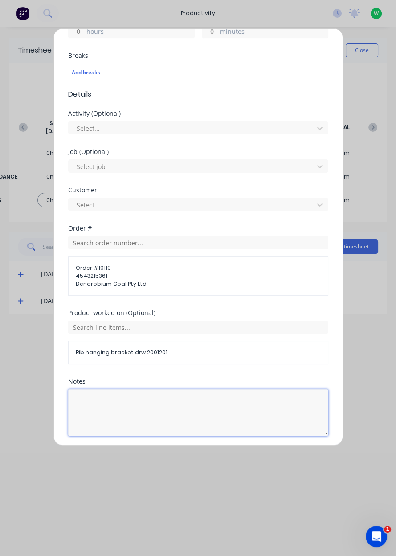
click at [89, 411] on textarea at bounding box center [198, 412] width 260 height 47
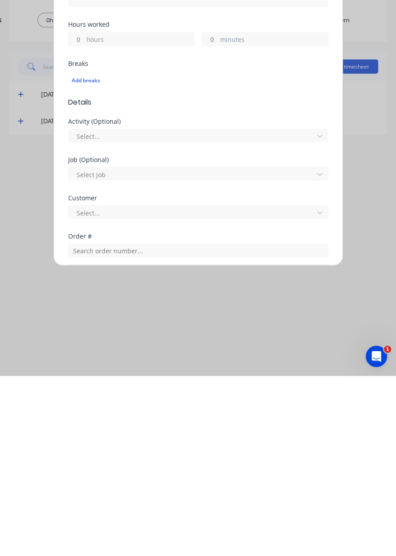
scroll to position [0, 0]
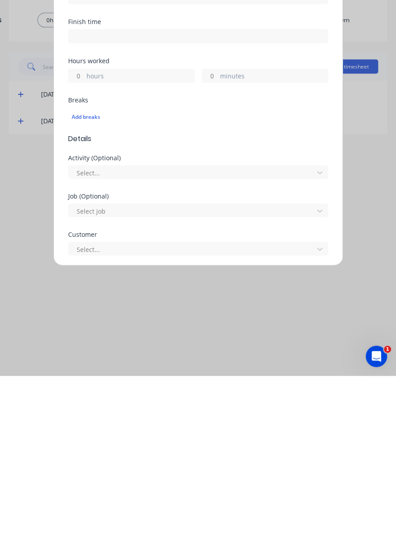
type textarea "Tacked them all together"
click at [86, 257] on label "hours" at bounding box center [140, 256] width 108 height 11
click at [84, 257] on input "hours" at bounding box center [77, 255] width 16 height 13
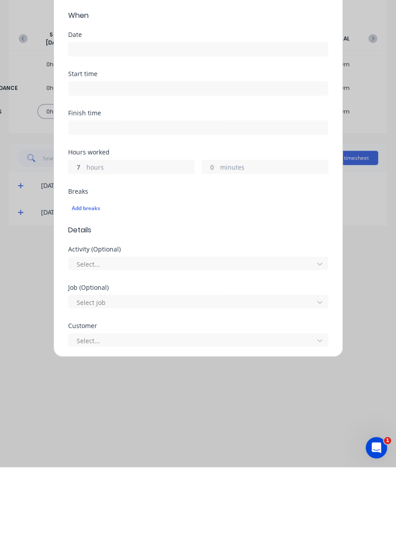
type input "7"
click at [90, 141] on input at bounding box center [198, 137] width 259 height 13
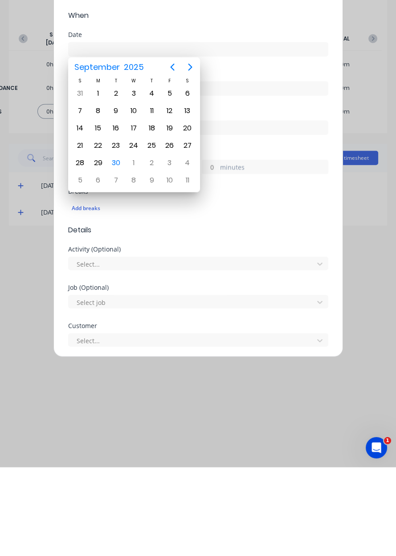
click at [113, 247] on div "30" at bounding box center [115, 251] width 13 height 13
type input "[DATE]"
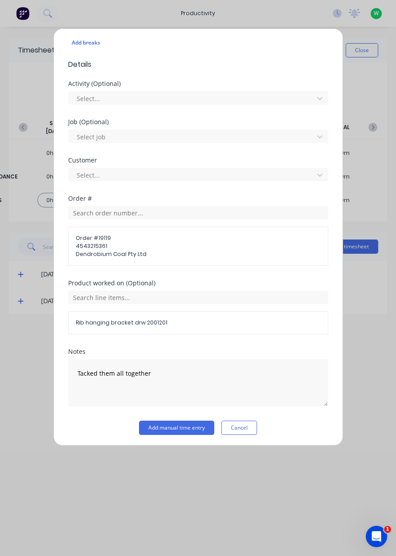
scroll to position [223, 0]
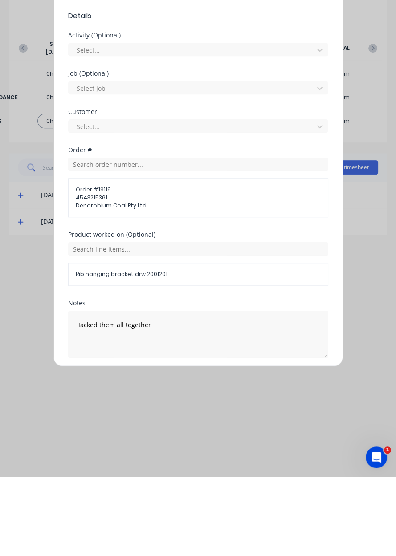
click at [158, 460] on button "Add manual time entry" at bounding box center [176, 458] width 75 height 14
